Goal: Find specific page/section: Find specific page/section

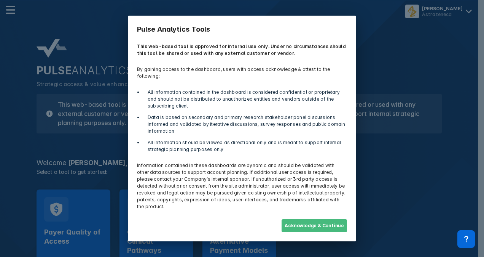
click at [307, 219] on button "Acknowledge & Continue" at bounding box center [314, 225] width 65 height 13
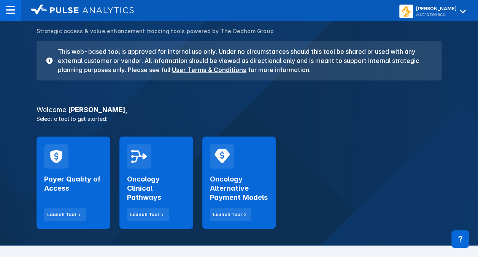
scroll to position [58, 0]
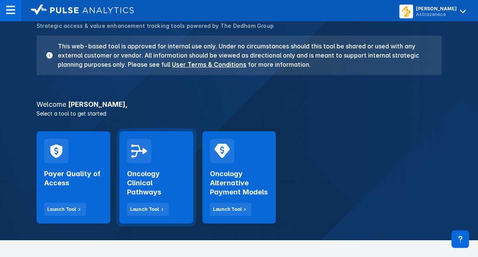
click at [156, 189] on h2 "Oncology Clinical Pathways" at bounding box center [156, 182] width 59 height 27
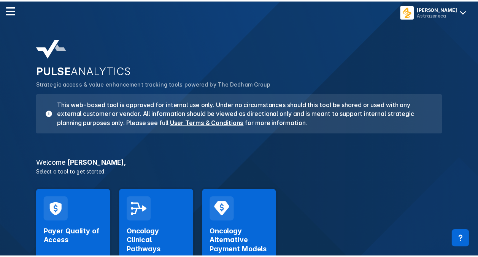
scroll to position [58, 0]
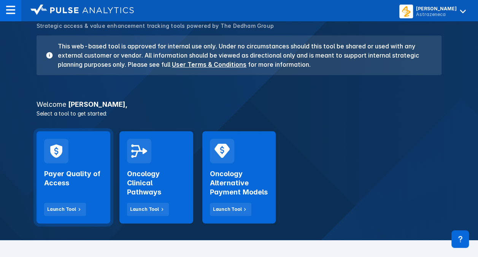
click at [85, 194] on div "Payer Quality of Access Launch Tool" at bounding box center [73, 189] width 59 height 53
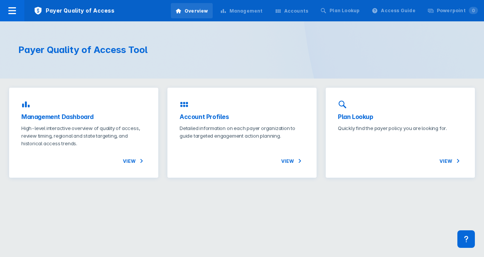
click at [250, 8] on div "Management" at bounding box center [245, 11] width 33 height 7
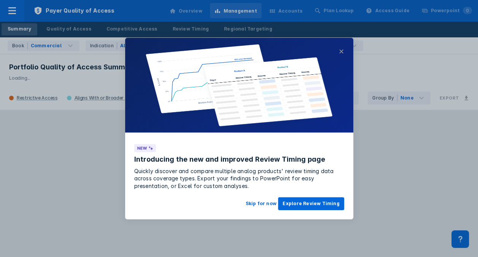
click at [339, 50] on button "×" at bounding box center [341, 51] width 5 height 9
